Goal: Task Accomplishment & Management: Manage account settings

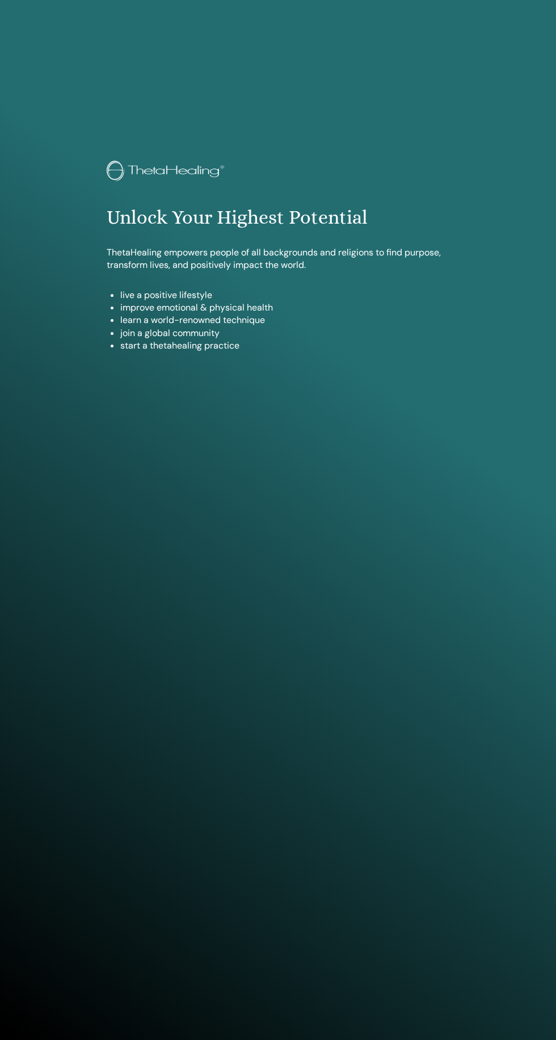
scroll to position [958, 0]
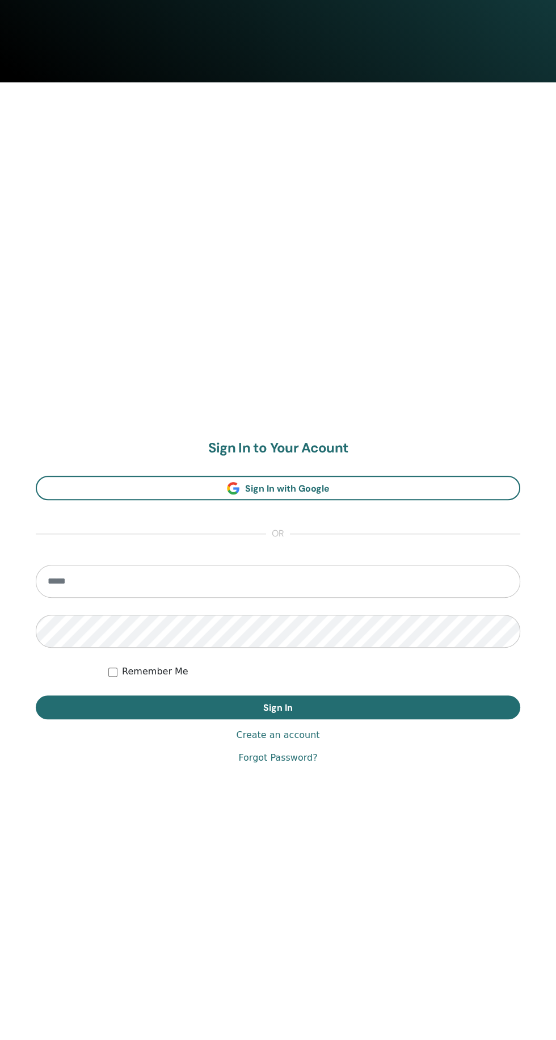
click at [76, 580] on input "email" at bounding box center [278, 581] width 485 height 33
type input "**********"
click at [36, 695] on button "Sign In" at bounding box center [278, 707] width 485 height 24
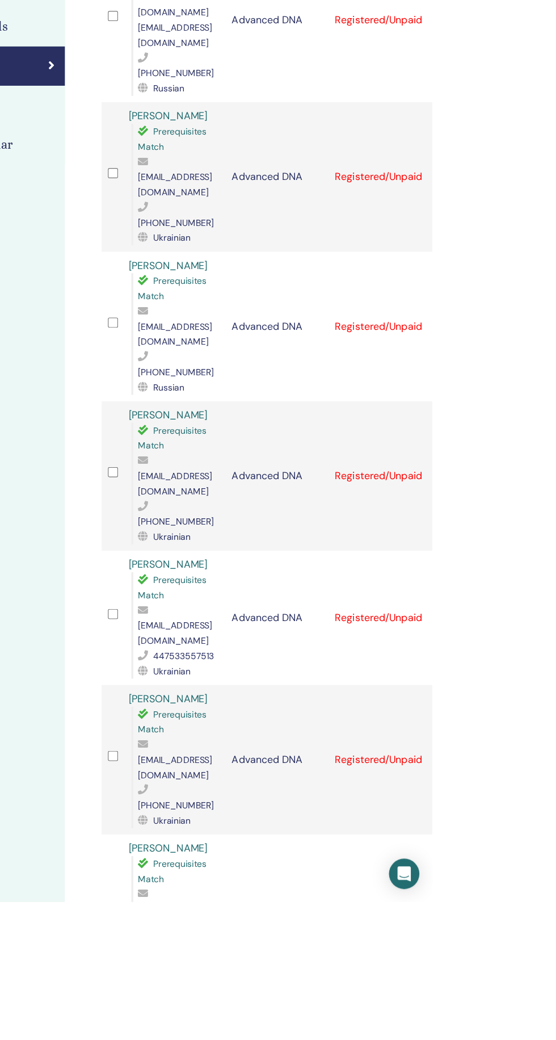
click at [240, 712] on div "Manage Attendees Bulk Actions Export to CSV Attendee Event Status [PERSON_NAME]…" at bounding box center [454, 683] width 454 height 1295
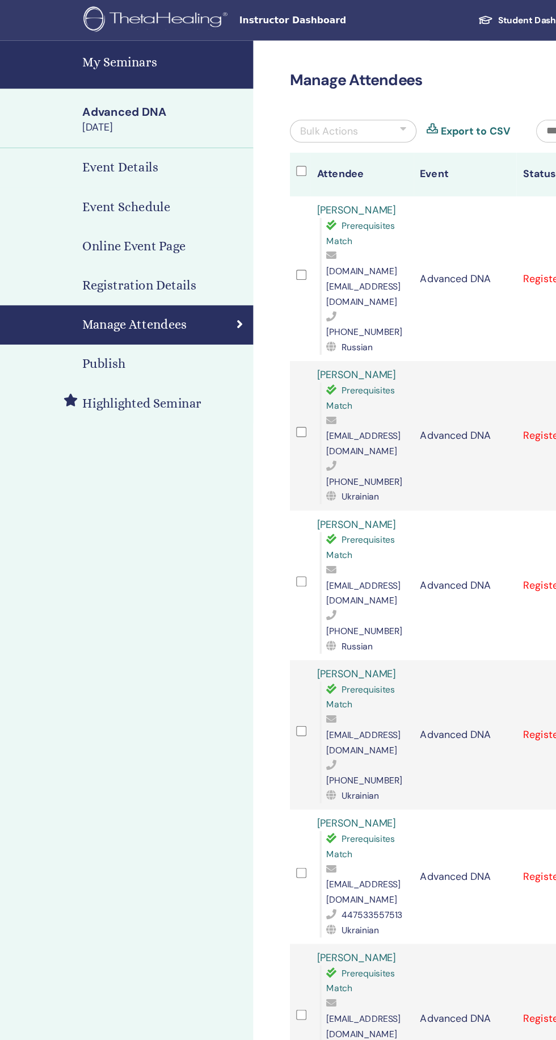
click at [92, 67] on link "My Seminars" at bounding box center [113, 57] width 227 height 43
